Goal: Information Seeking & Learning: Learn about a topic

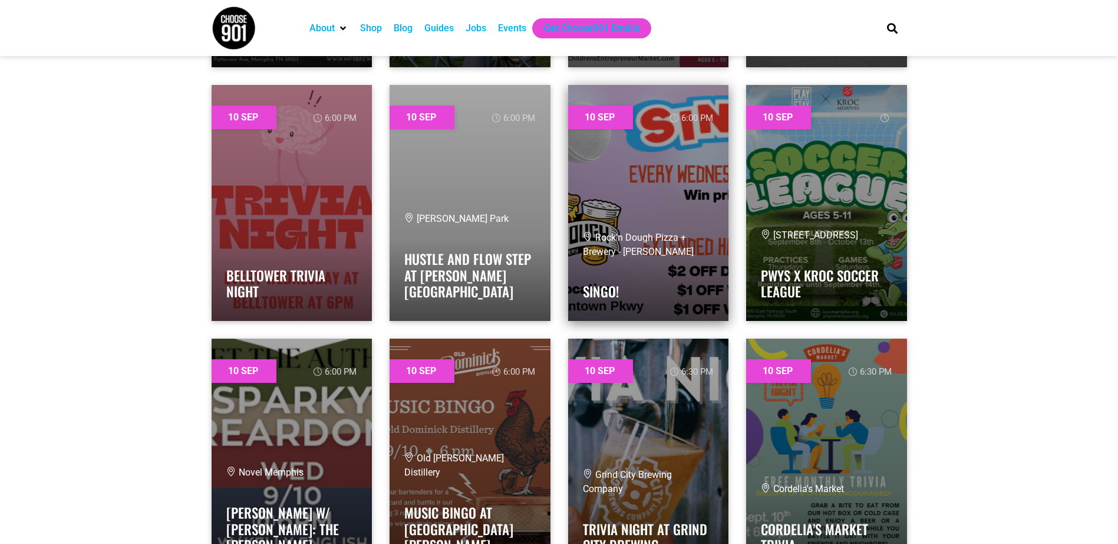
scroll to position [1415, 0]
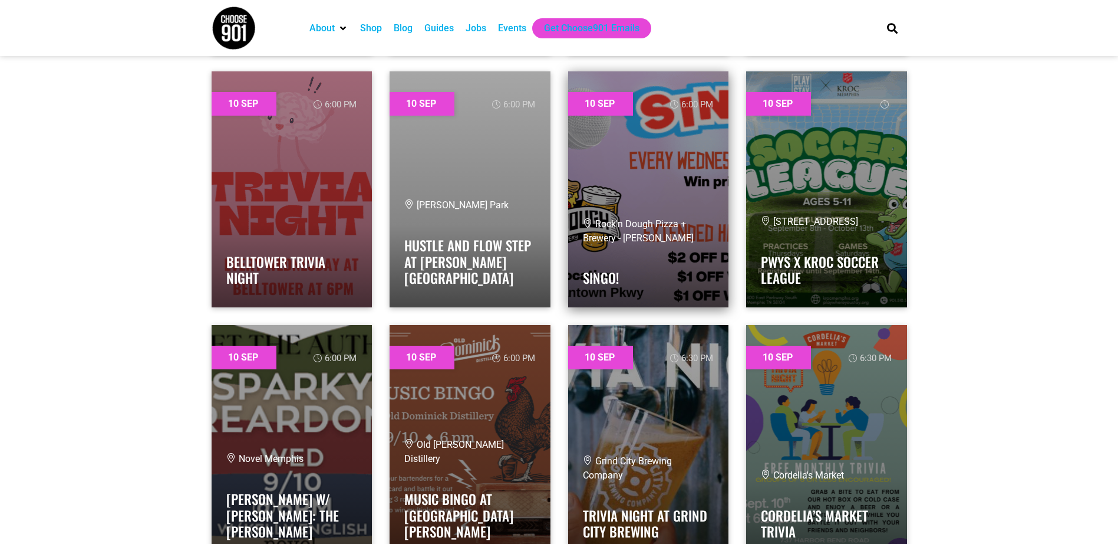
click at [659, 240] on span "Rock'n Dough Pizza + Brewery - Cordova" at bounding box center [638, 230] width 111 height 25
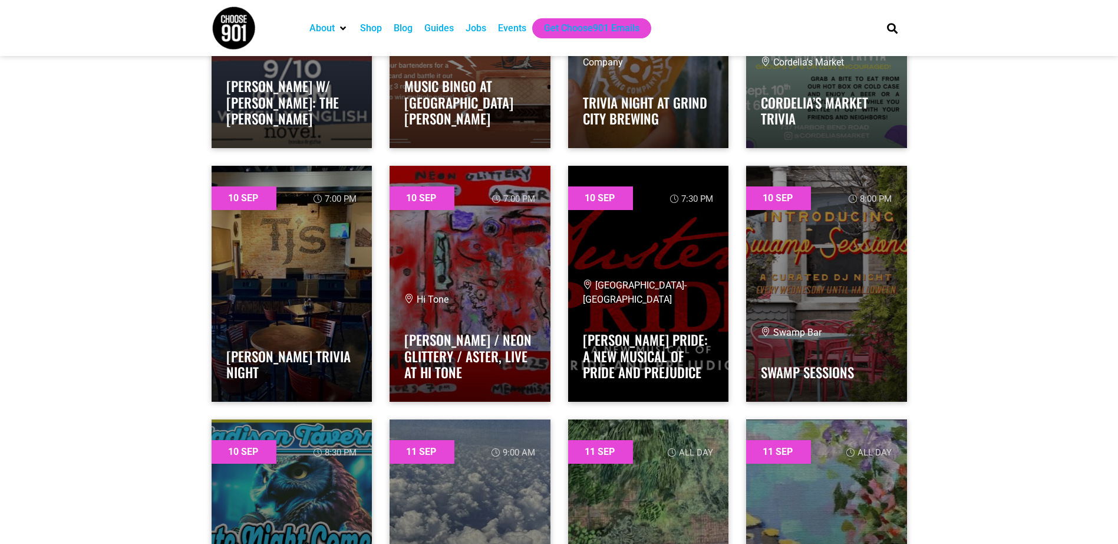
scroll to position [1887, 0]
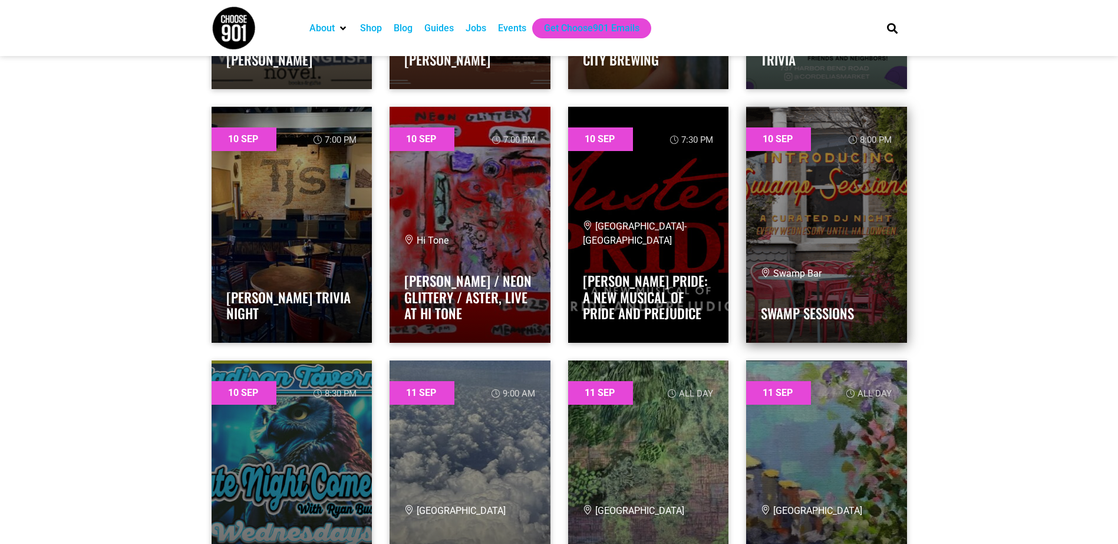
click at [845, 249] on link at bounding box center [826, 225] width 161 height 236
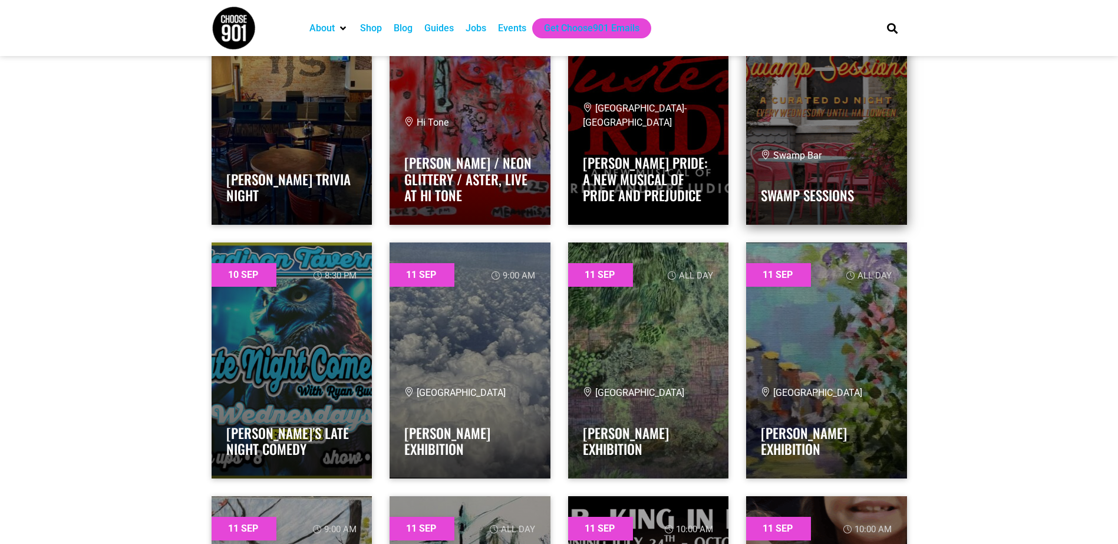
click at [764, 154] on icon at bounding box center [765, 154] width 9 height 9
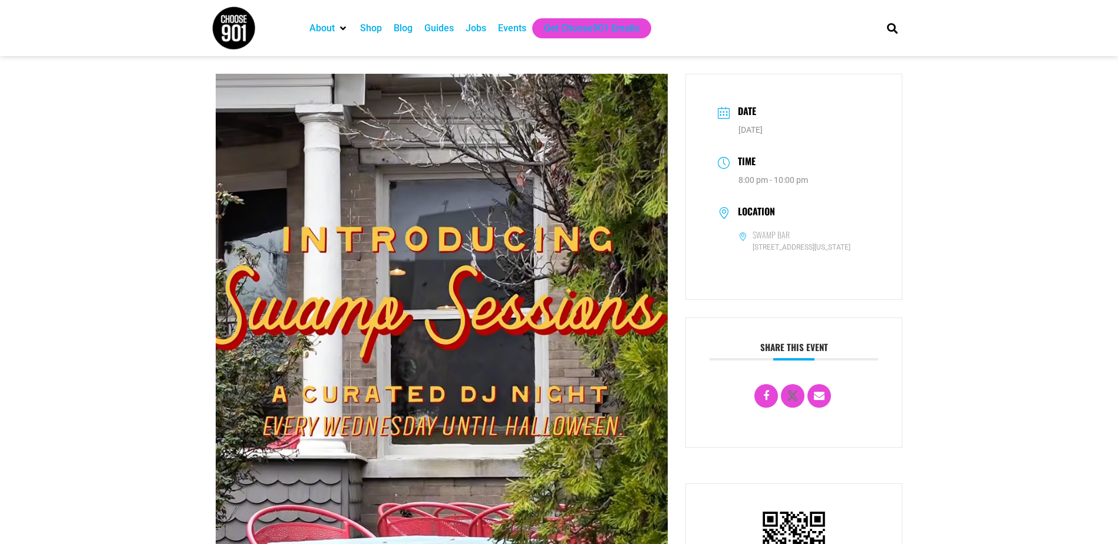
click at [722, 213] on icon at bounding box center [724, 210] width 12 height 9
click at [752, 210] on h3 "Location" at bounding box center [753, 213] width 43 height 14
click at [744, 236] on icon at bounding box center [743, 235] width 8 height 8
click at [789, 241] on dd "Swamp Bar" at bounding box center [794, 235] width 153 height 12
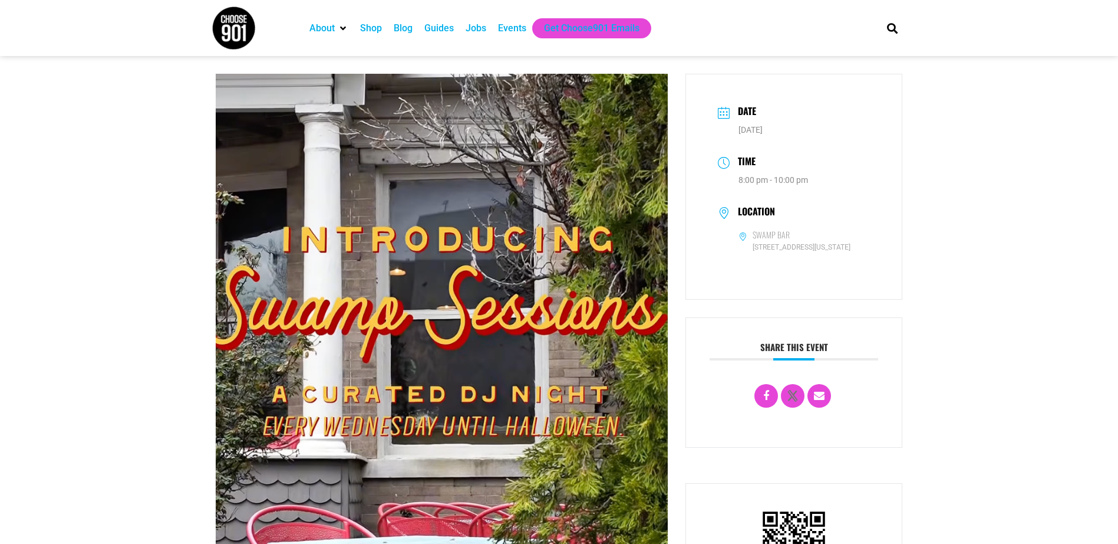
scroll to position [177, 0]
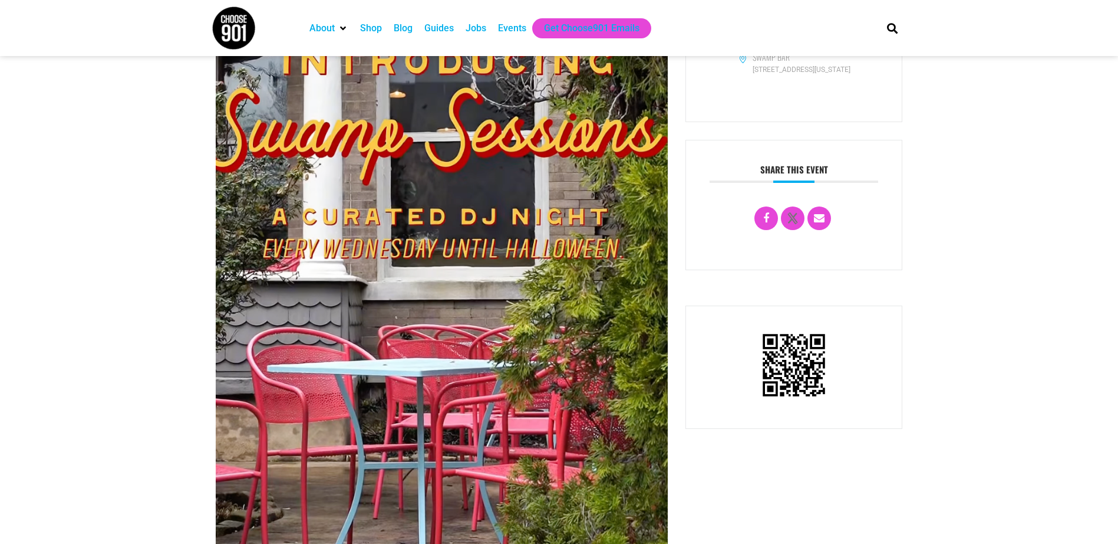
click at [404, 343] on img at bounding box center [442, 233] width 452 height 674
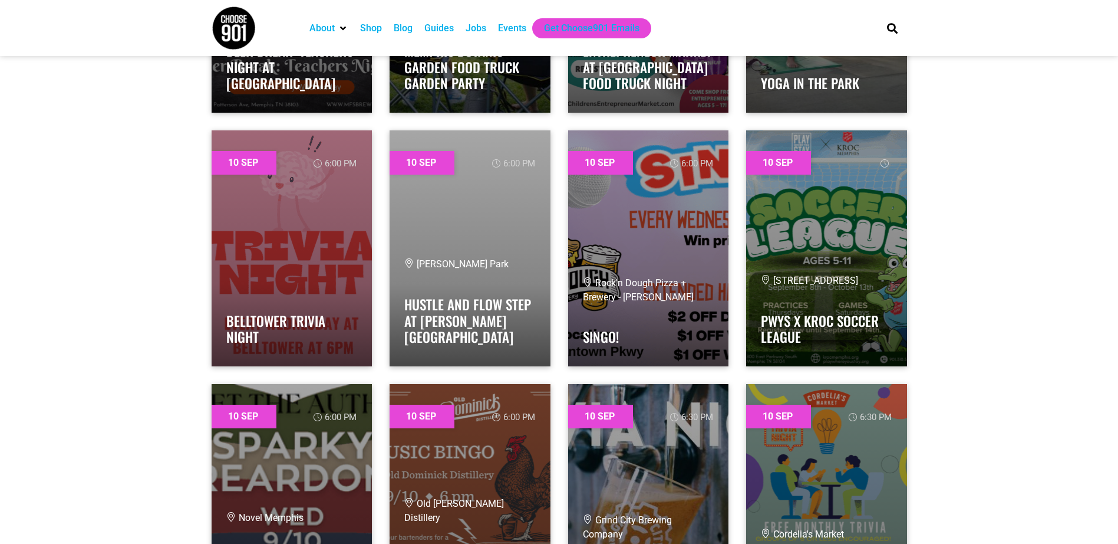
scroll to position [1356, 0]
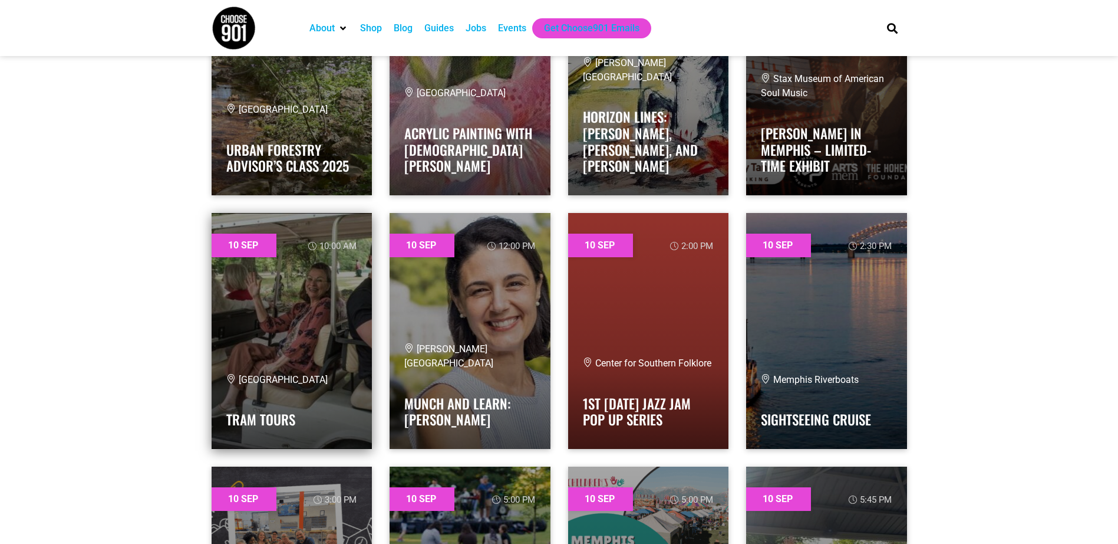
scroll to position [707, 0]
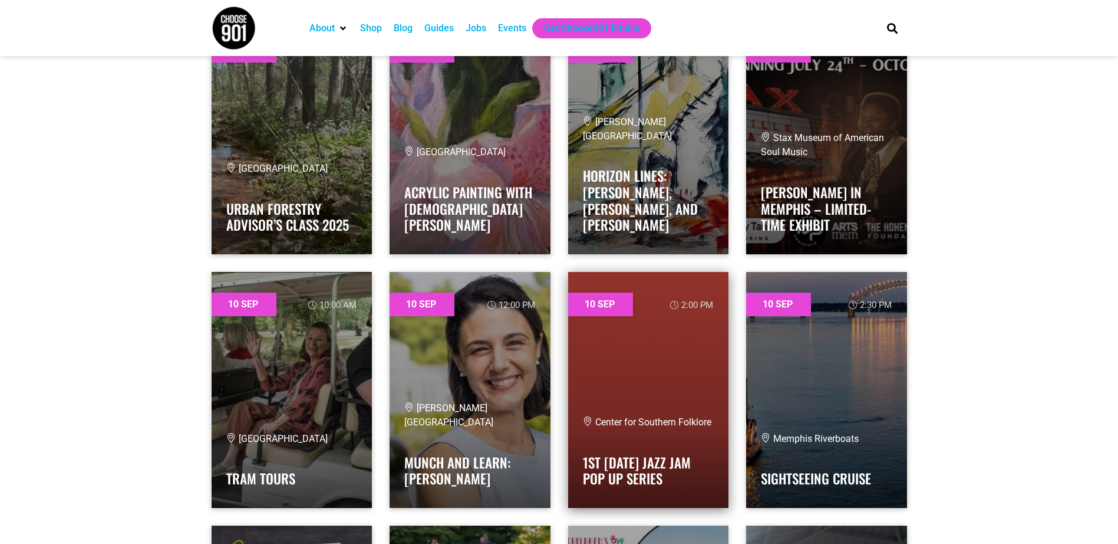
click at [606, 399] on link at bounding box center [648, 390] width 161 height 236
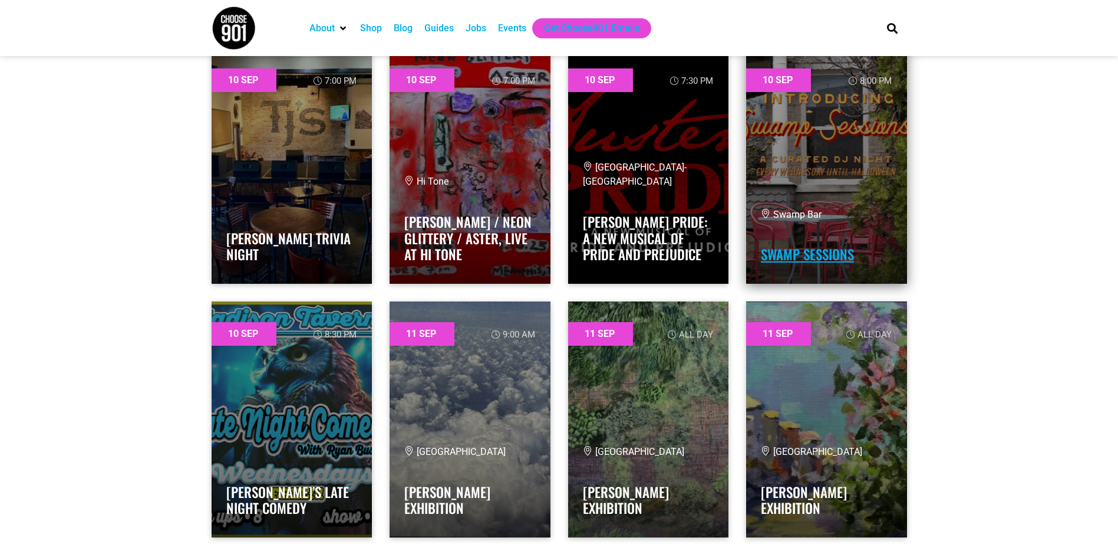
click at [773, 255] on link "Swamp Sessions" at bounding box center [807, 254] width 93 height 20
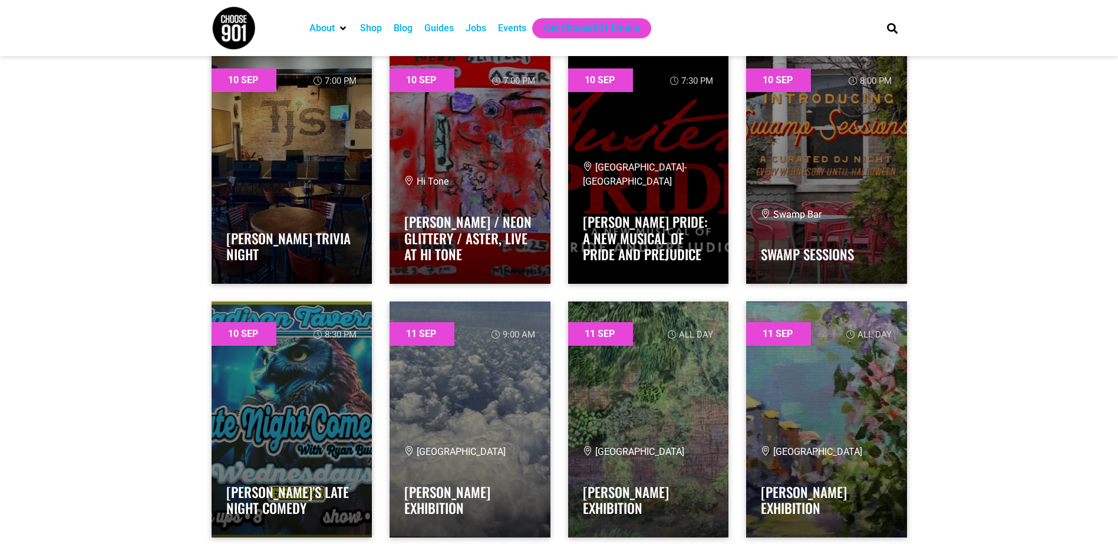
scroll to position [1946, 0]
